Goal: Task Accomplishment & Management: Manage account settings

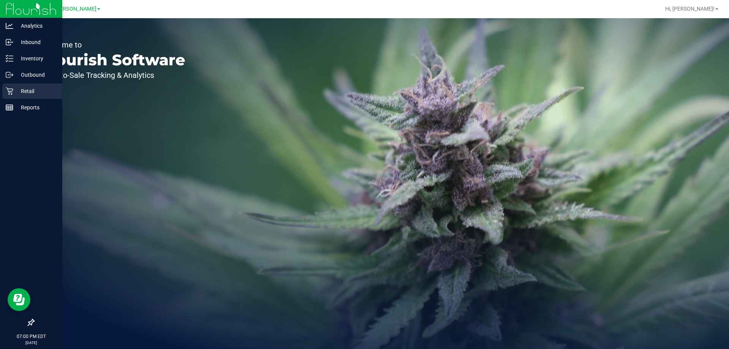
click at [14, 93] on p "Retail" at bounding box center [36, 91] width 46 height 9
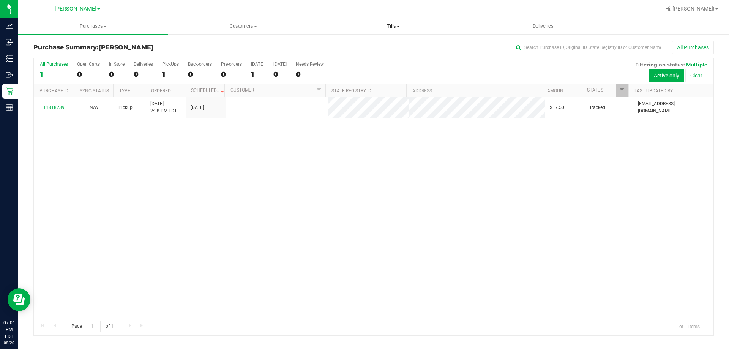
click at [395, 25] on span "Tills" at bounding box center [392, 26] width 149 height 7
click at [363, 44] on span "Manage tills" at bounding box center [343, 46] width 51 height 6
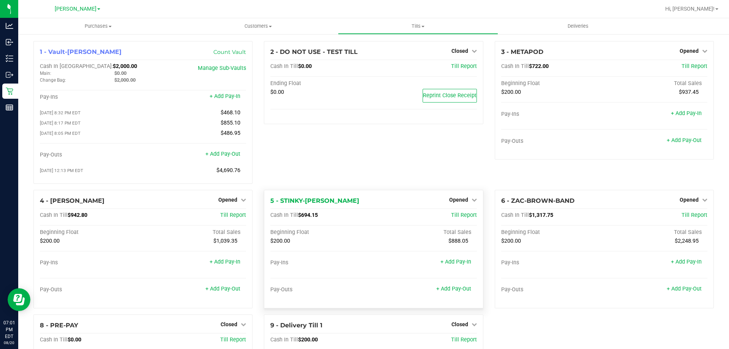
click at [460, 198] on div "Opened" at bounding box center [463, 199] width 28 height 9
click at [459, 202] on span "Opened" at bounding box center [458, 200] width 19 height 6
click at [456, 220] on div "Close Till" at bounding box center [459, 215] width 56 height 9
click at [455, 216] on link "Close Till" at bounding box center [459, 215] width 20 height 6
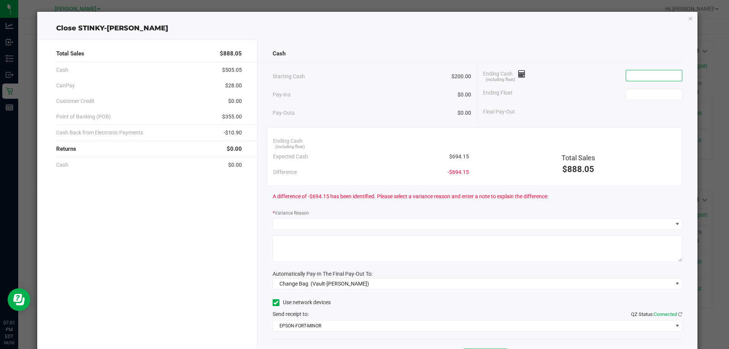
click at [641, 73] on input at bounding box center [654, 75] width 56 height 11
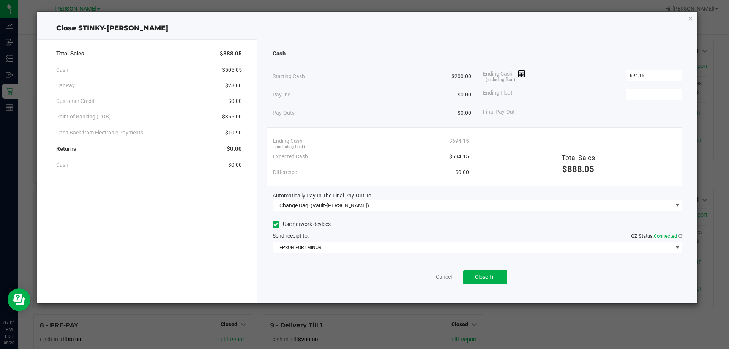
type input "$694.15"
click at [642, 99] on input at bounding box center [654, 94] width 56 height 11
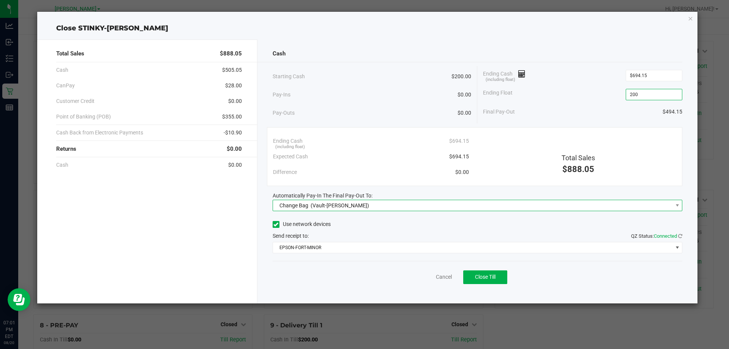
type input "$200.00"
click at [352, 203] on span "(Vault-[PERSON_NAME])" at bounding box center [339, 205] width 58 height 6
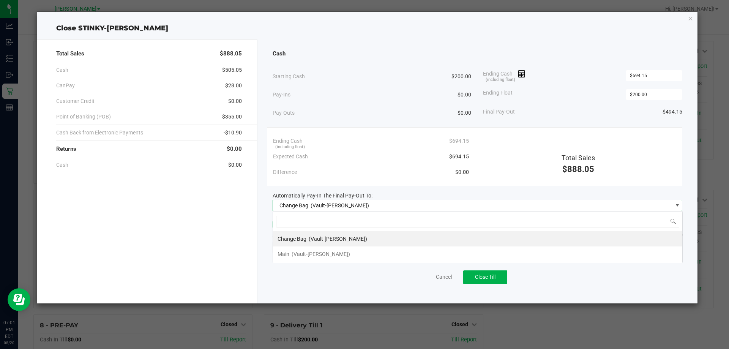
scroll to position [11, 410]
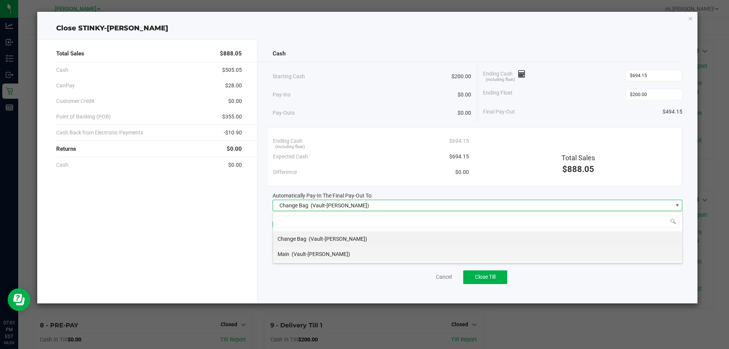
click at [341, 255] on span "(Vault-[PERSON_NAME])" at bounding box center [321, 254] width 58 height 6
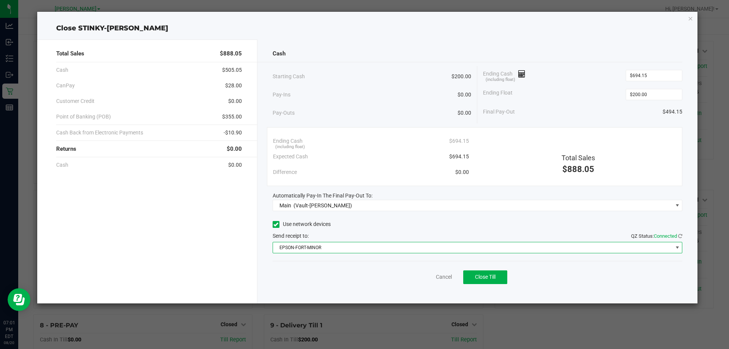
click at [325, 250] on span "EPSON-FORT-MINOR" at bounding box center [473, 247] width 400 height 11
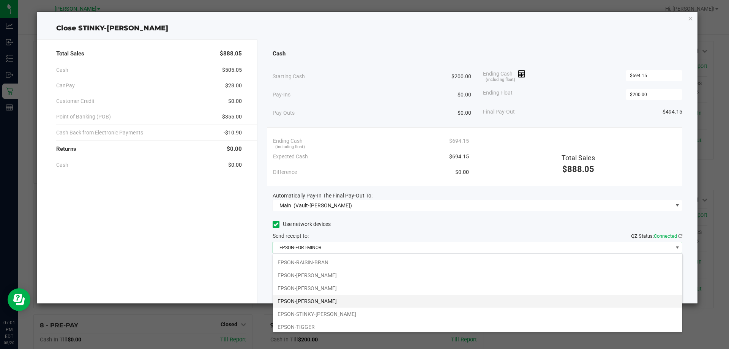
scroll to position [92, 0]
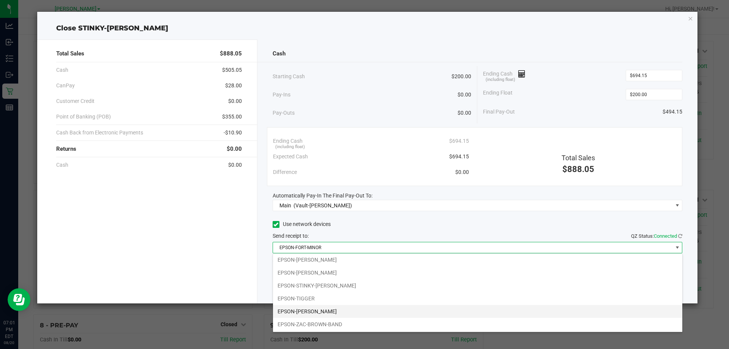
click at [318, 311] on li "EPSON-[PERSON_NAME]" at bounding box center [477, 311] width 409 height 13
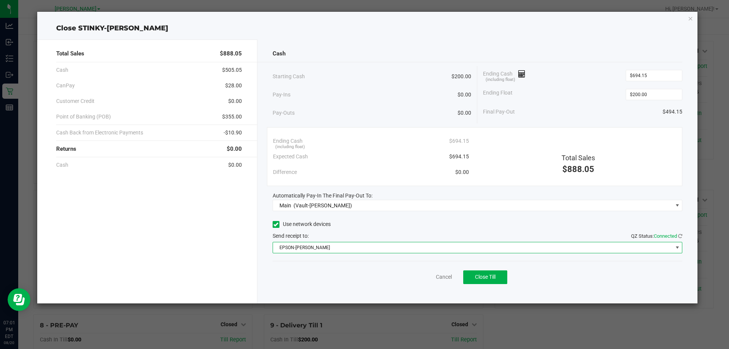
click at [565, 106] on div "Final Pay-Out $494.15" at bounding box center [582, 112] width 199 height 16
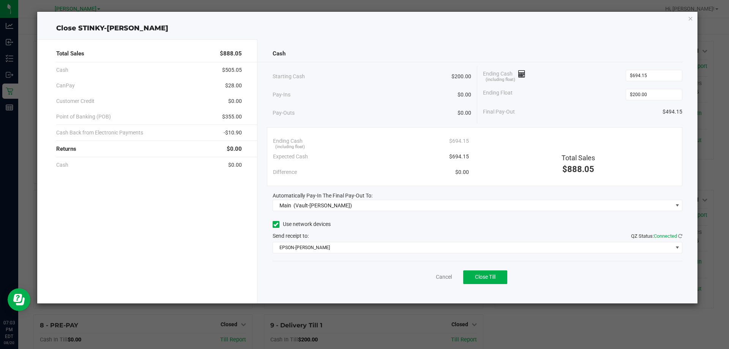
click at [348, 105] on div "Pay-Outs $0.00" at bounding box center [372, 112] width 199 height 21
click at [357, 268] on div "Cancel Close Till" at bounding box center [478, 275] width 410 height 29
click at [326, 281] on div "Cancel Close Till" at bounding box center [478, 275] width 410 height 29
click at [343, 101] on div "Pay-Ins $0.00" at bounding box center [372, 95] width 199 height 16
click at [485, 276] on span "Close Till" at bounding box center [485, 277] width 20 height 6
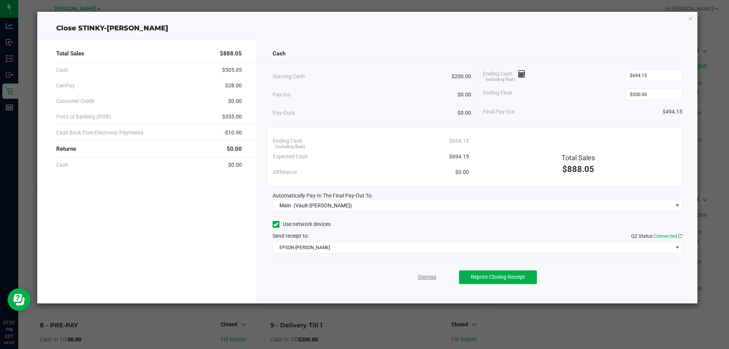
click at [430, 274] on link "Dismiss" at bounding box center [427, 277] width 18 height 8
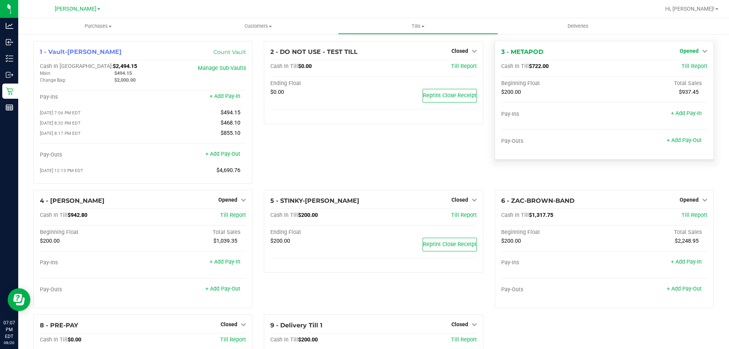
click at [702, 49] on icon at bounding box center [704, 50] width 5 height 5
click at [693, 68] on link "Close Till" at bounding box center [689, 67] width 20 height 6
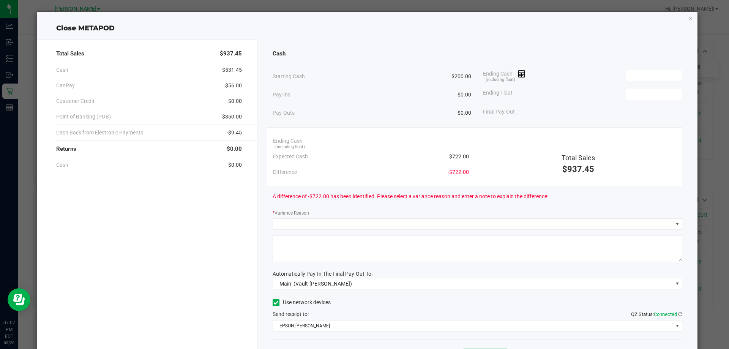
click at [638, 75] on input at bounding box center [654, 75] width 56 height 11
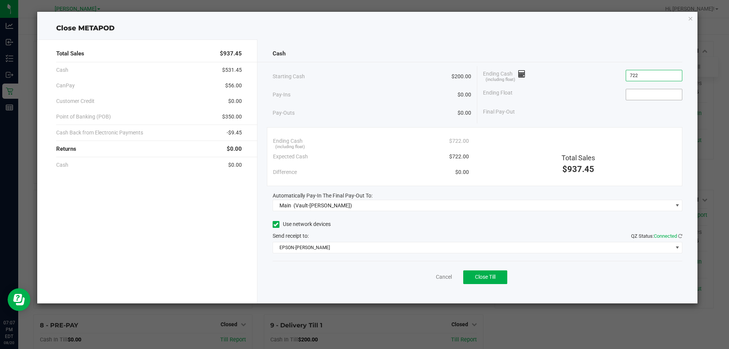
click at [670, 94] on input at bounding box center [654, 94] width 56 height 11
type input "$722.00"
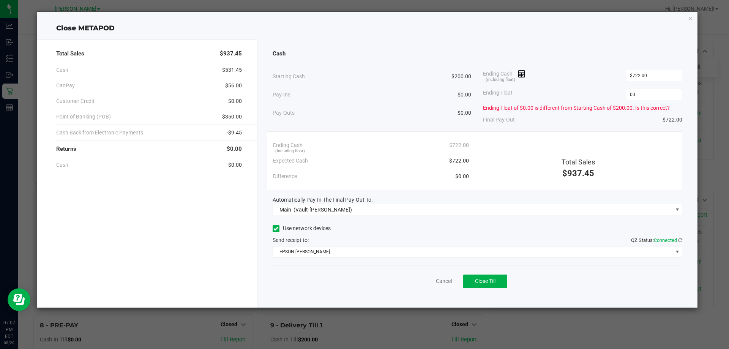
type input "0"
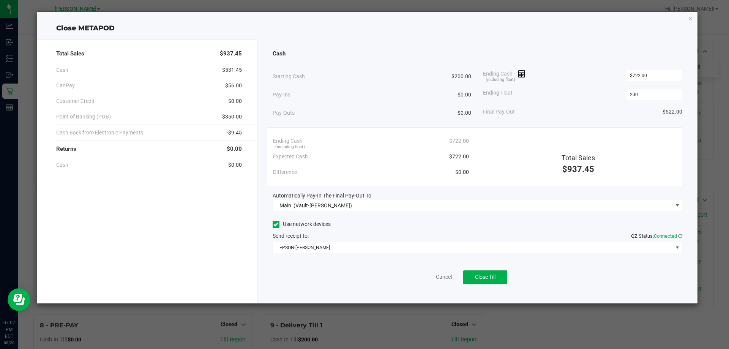
click at [583, 97] on div "Ending Float 200" at bounding box center [582, 94] width 199 height 19
type input "$200.00"
click at [494, 270] on button "Close Till" at bounding box center [485, 277] width 44 height 14
click at [284, 283] on div "Dismiss Reprint Closing Receipt" at bounding box center [478, 275] width 410 height 29
click at [423, 274] on link "Dismiss" at bounding box center [427, 277] width 18 height 8
